Goal: Task Accomplishment & Management: Use online tool/utility

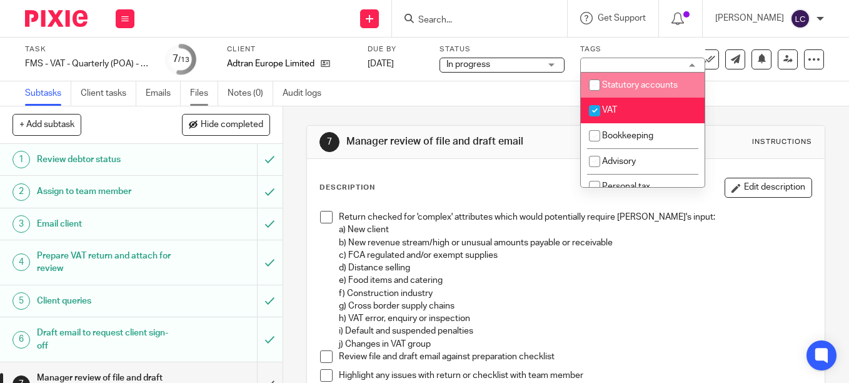
scroll to position [167, 0]
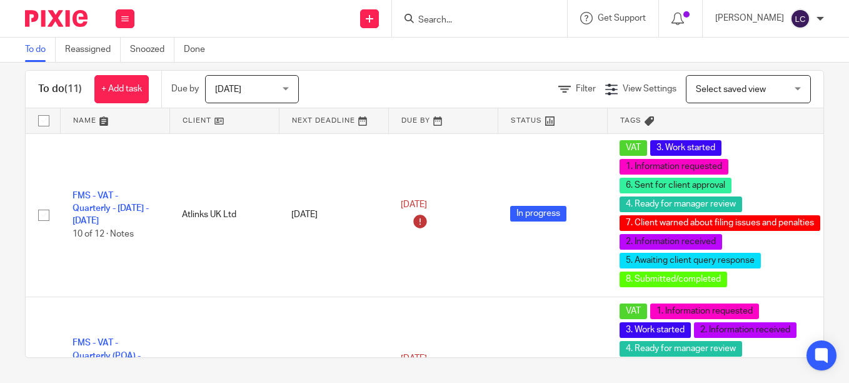
click at [423, 21] on input "Search" at bounding box center [473, 20] width 113 height 11
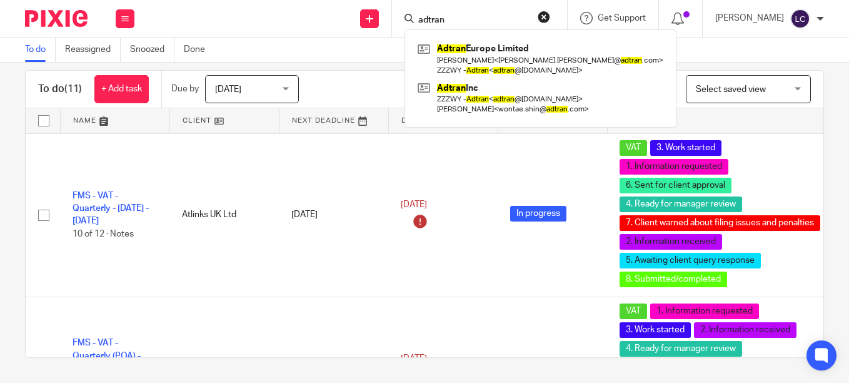
type input "adtran"
click button "submit" at bounding box center [0, 0] width 0 height 0
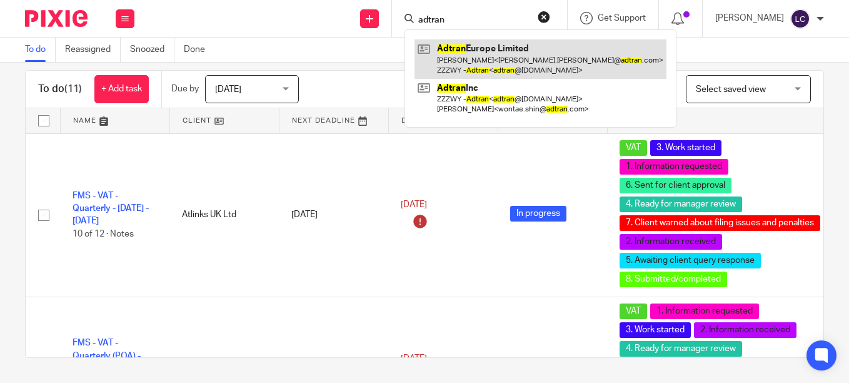
click at [496, 54] on link at bounding box center [541, 58] width 252 height 39
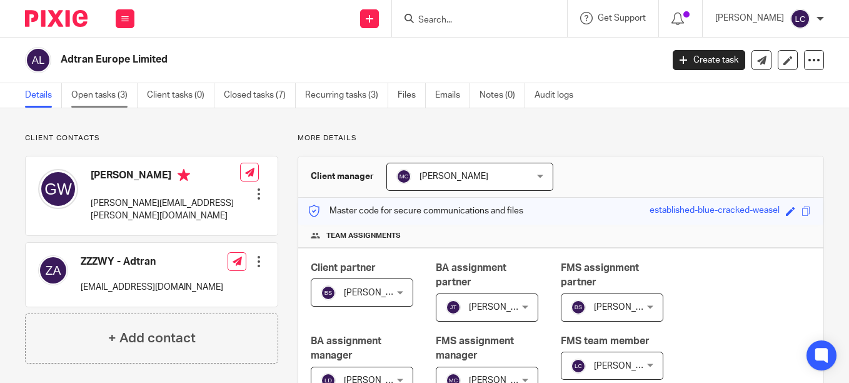
click at [83, 94] on link "Open tasks (3)" at bounding box center [104, 95] width 66 height 24
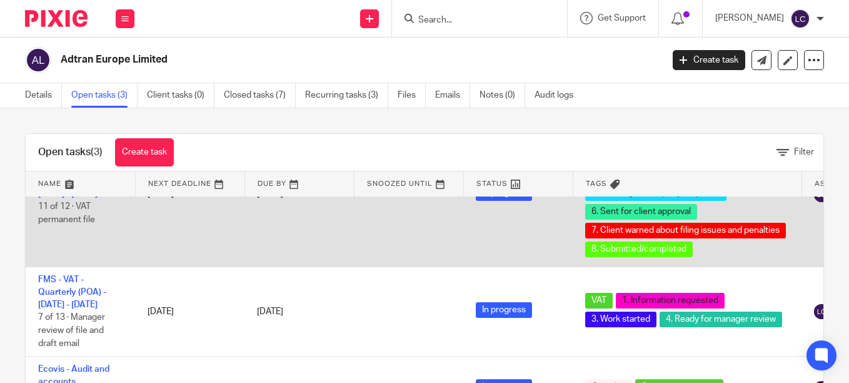
scroll to position [63, 0]
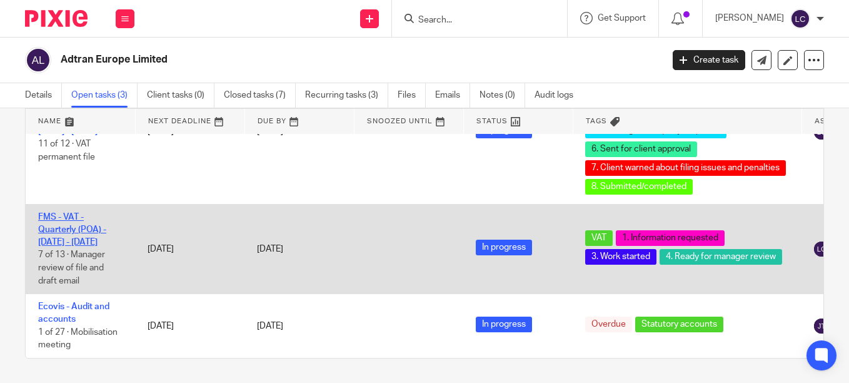
click at [55, 220] on link "FMS - VAT - Quarterly (POA) - May - July, 2025" at bounding box center [72, 230] width 68 height 34
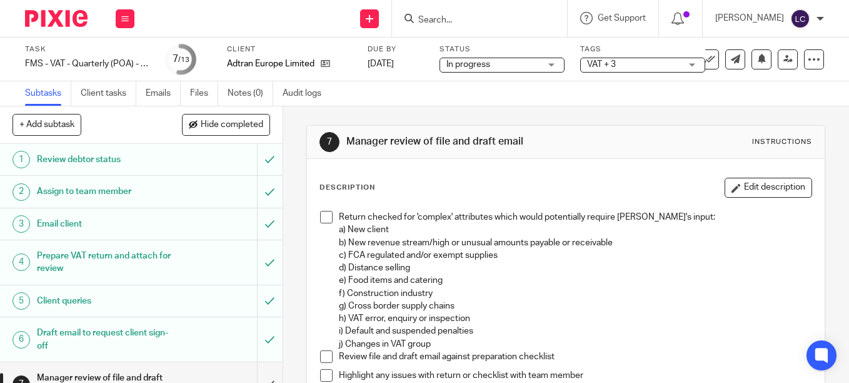
click at [119, 226] on h1 "Email client" at bounding box center [106, 224] width 138 height 19
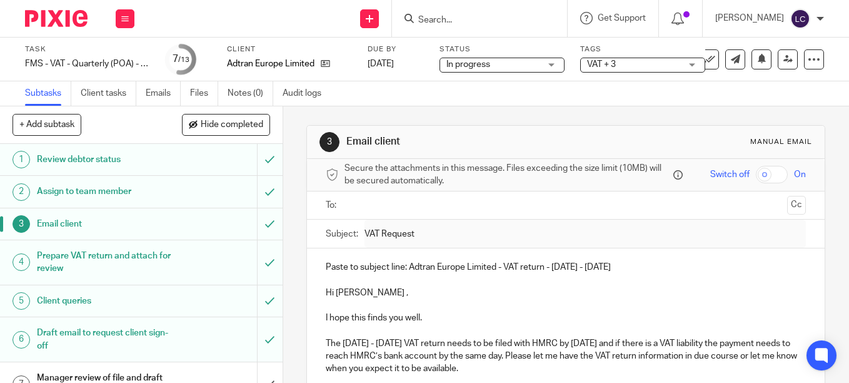
scroll to position [63, 0]
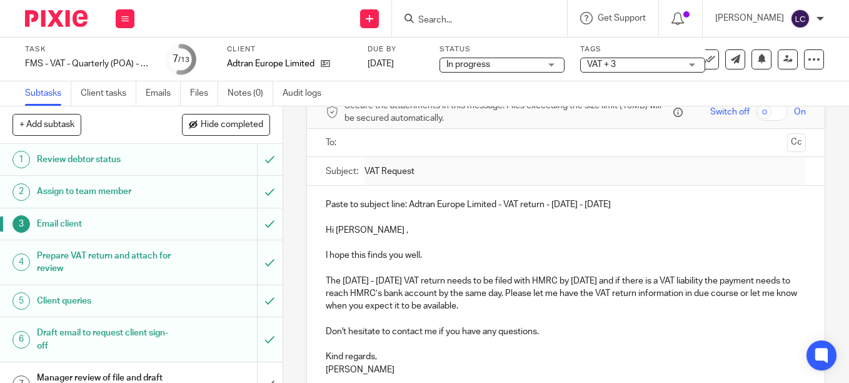
click at [56, 263] on h1 "Prepare VAT return and attach for review" at bounding box center [106, 262] width 138 height 32
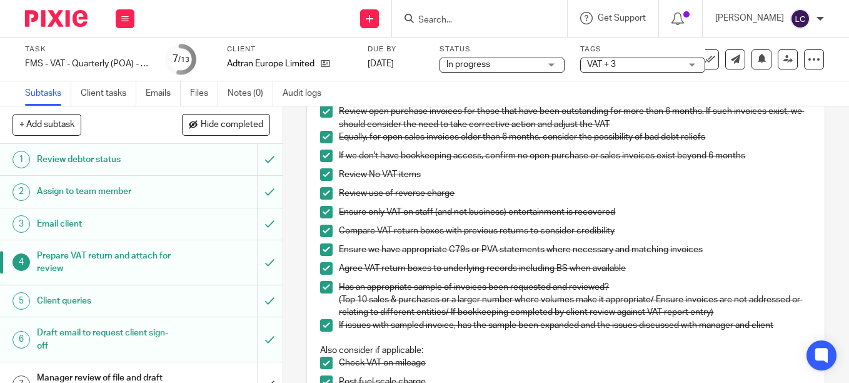
scroll to position [313, 0]
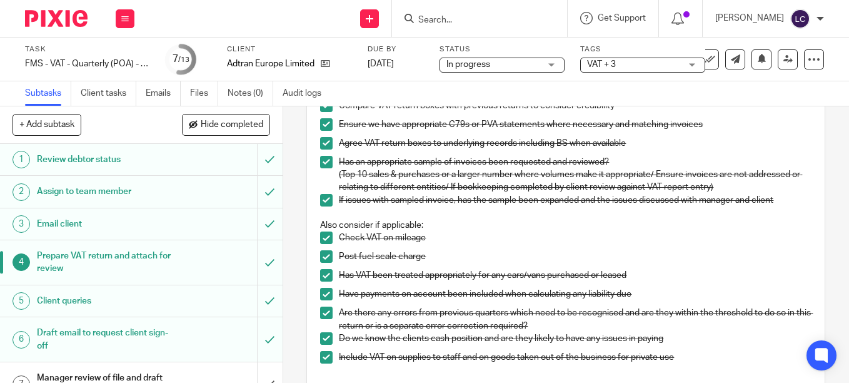
click at [86, 328] on h1 "Draft email to request client sign-off" at bounding box center [106, 339] width 138 height 32
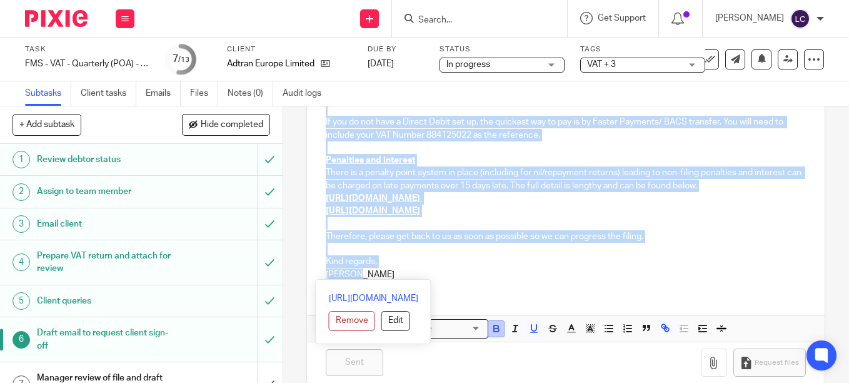
scroll to position [456, 0]
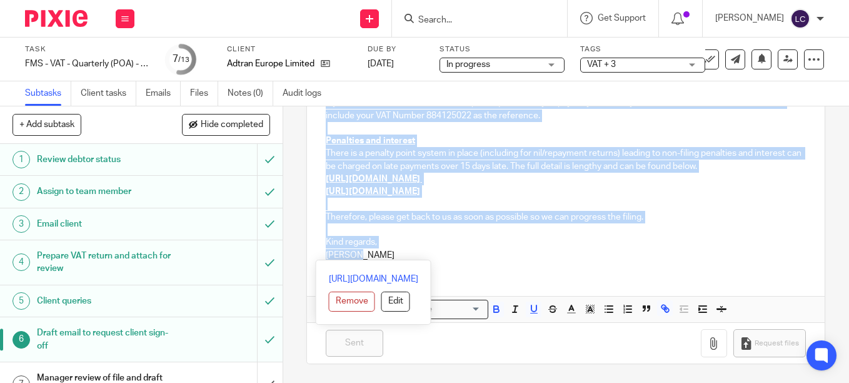
drag, startPoint x: 320, startPoint y: 201, endPoint x: 412, endPoint y: 265, distance: 111.4
click at [412, 265] on div "Hi [PERSON_NAME] , Please find attached, for approval, the VAT return summary a…" at bounding box center [566, 57] width 518 height 530
copy div "Lo Ipsumd , Sitame cons adipisci, eli seddoeiu, tem INC utlabo etdolor mag aliq…"
